Goal: Task Accomplishment & Management: Use online tool/utility

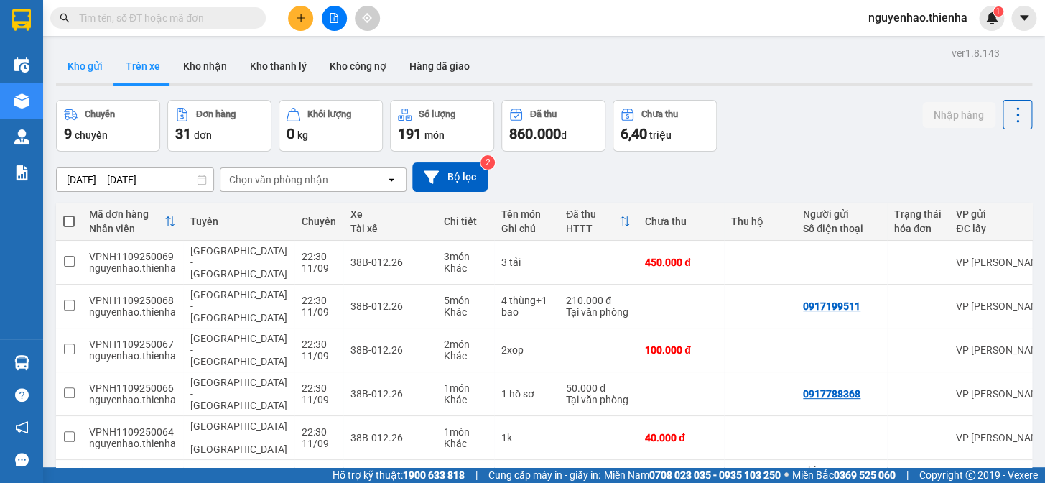
click at [96, 68] on button "Kho gửi" at bounding box center [85, 66] width 58 height 34
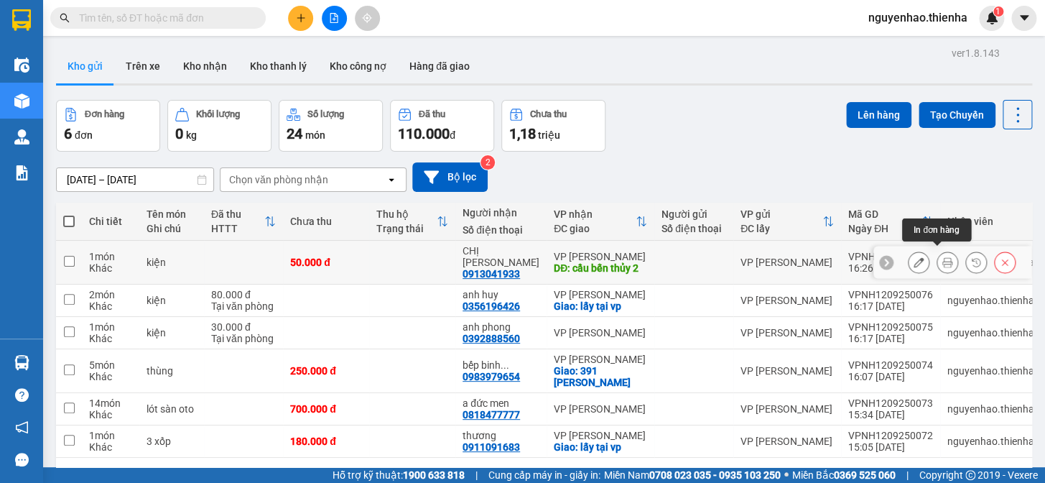
click at [943, 257] on icon at bounding box center [948, 262] width 10 height 10
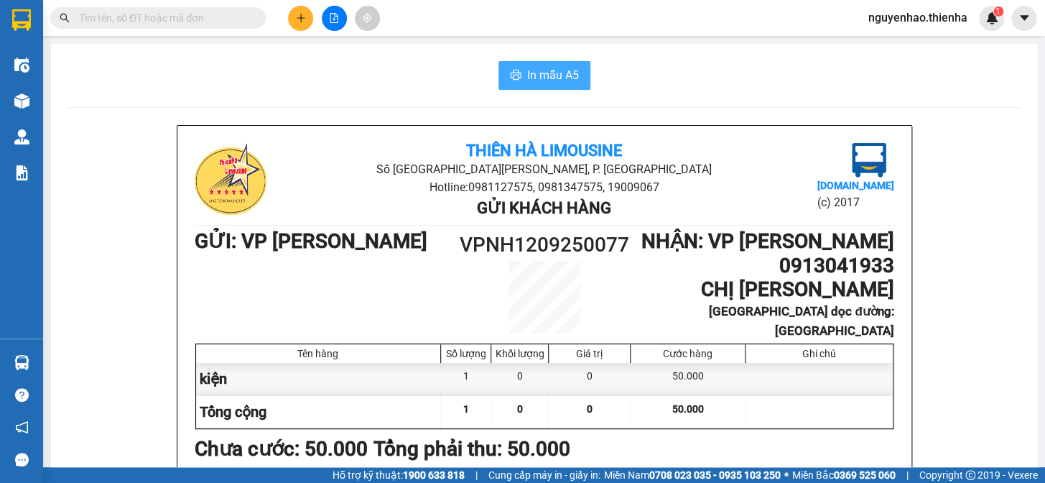
click at [553, 73] on span "In mẫu A5" at bounding box center [553, 75] width 52 height 18
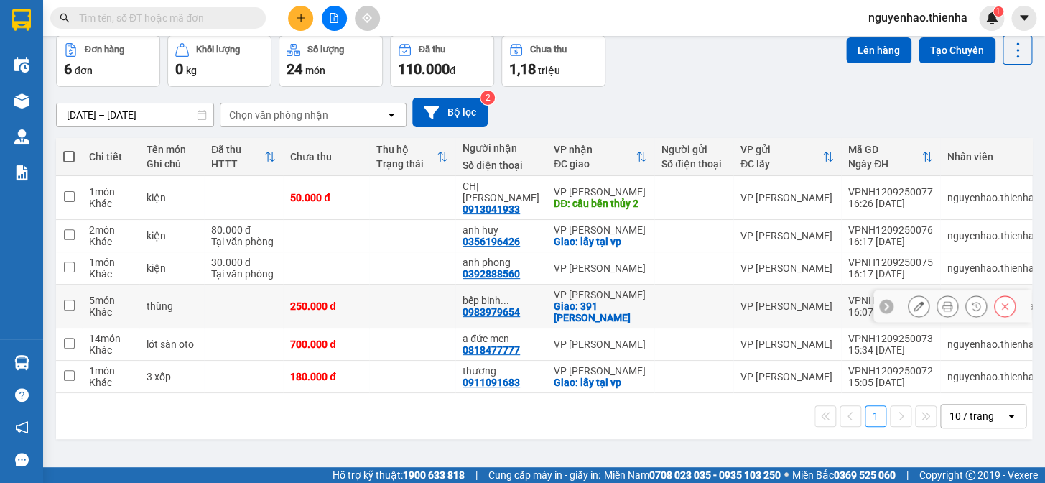
scroll to position [65, 0]
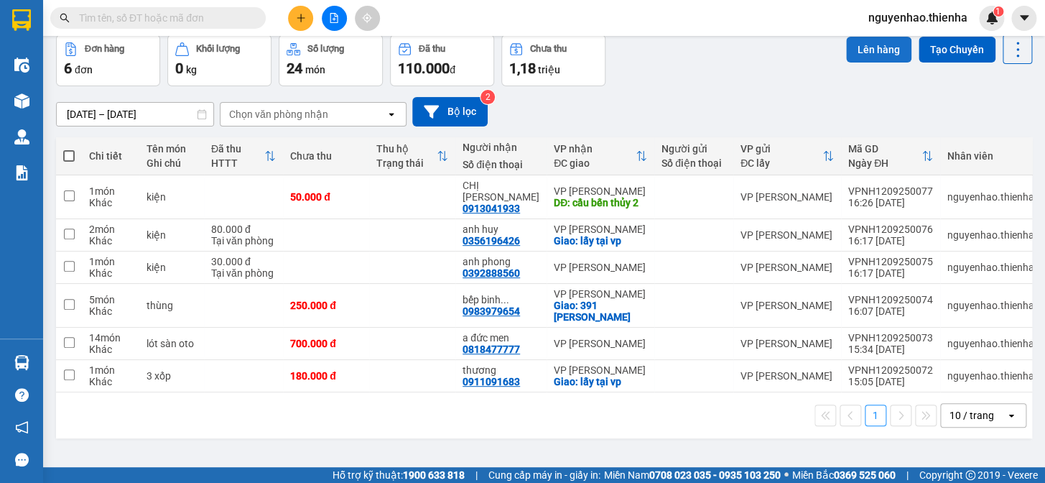
click at [864, 45] on button "Lên hàng" at bounding box center [878, 50] width 65 height 26
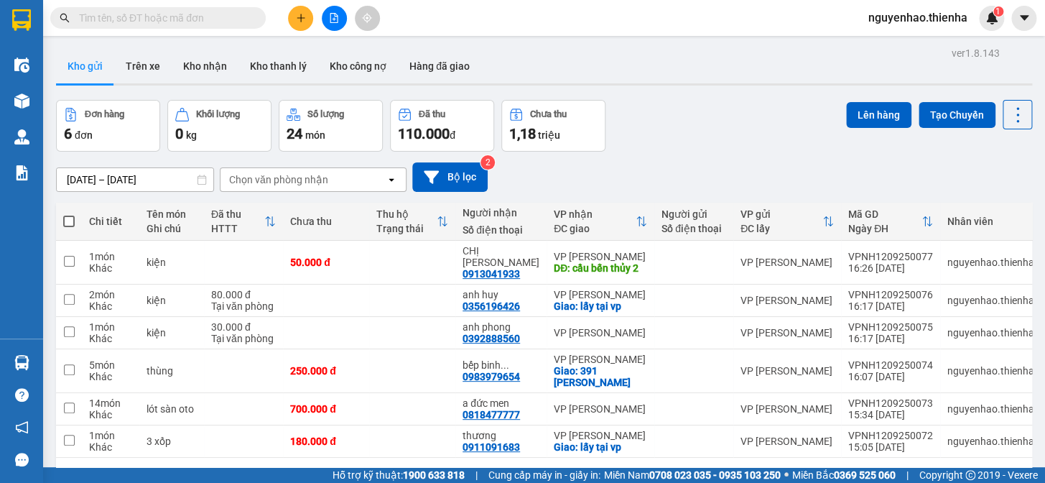
scroll to position [0, 0]
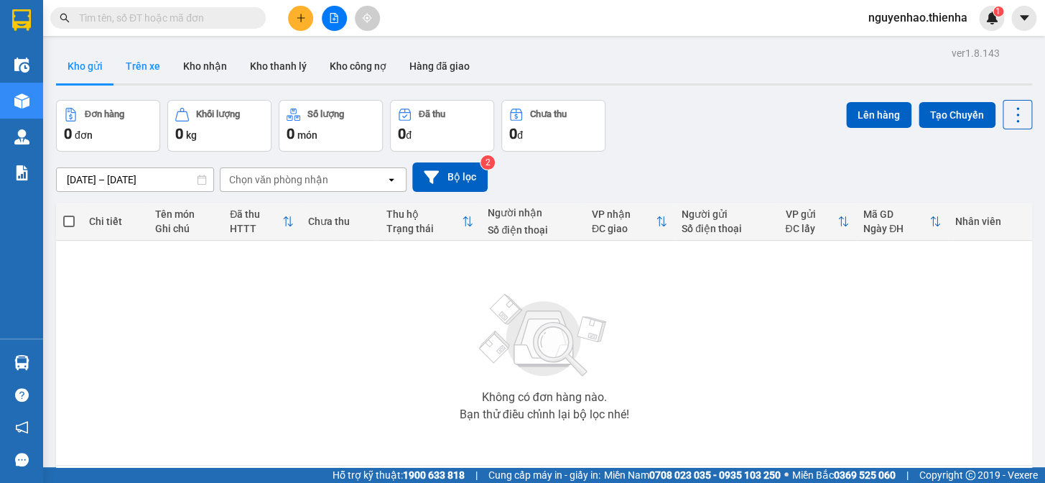
click at [137, 67] on button "Trên xe" at bounding box center [142, 66] width 57 height 34
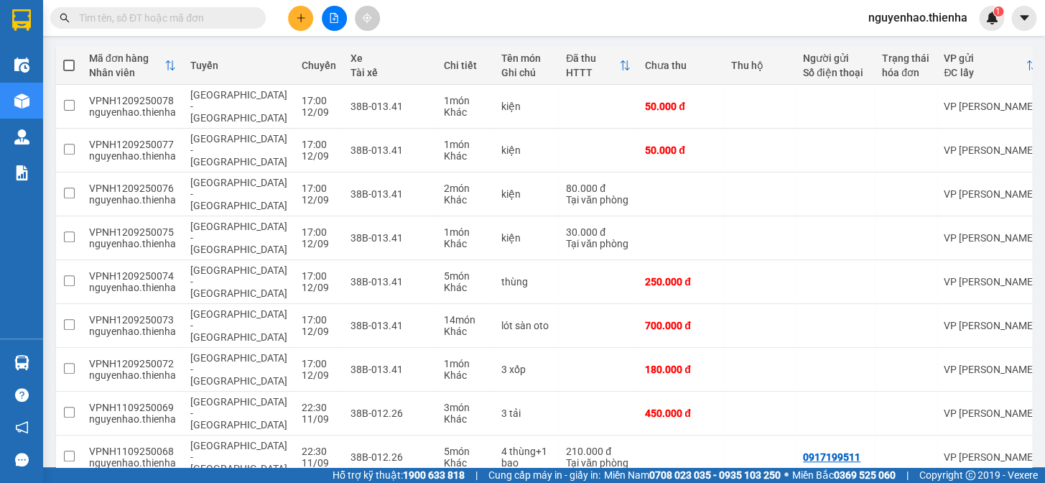
scroll to position [172, 0]
